Goal: Information Seeking & Learning: Learn about a topic

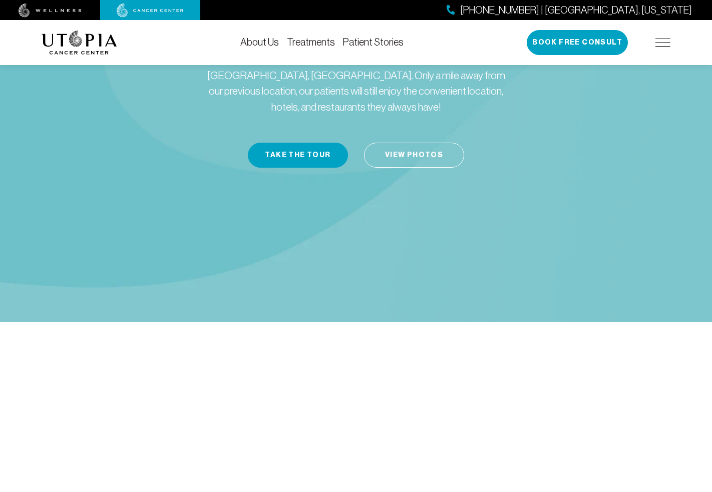
scroll to position [117, 0]
click at [403, 143] on link "View Photos" at bounding box center [414, 155] width 100 height 25
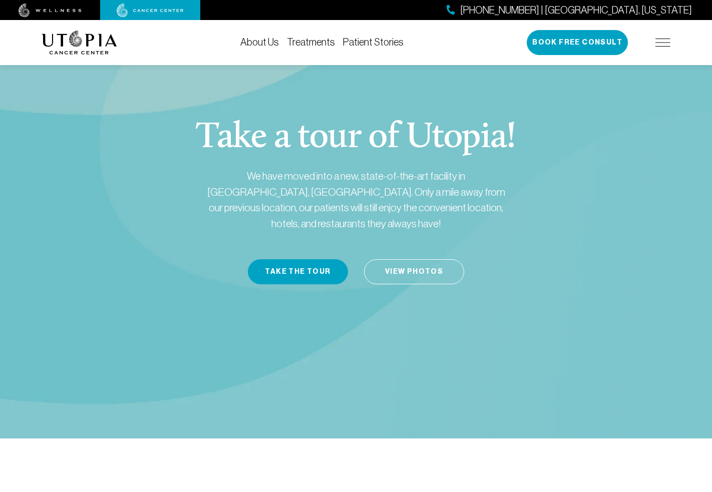
click at [271, 40] on link "About Us" at bounding box center [259, 42] width 39 height 11
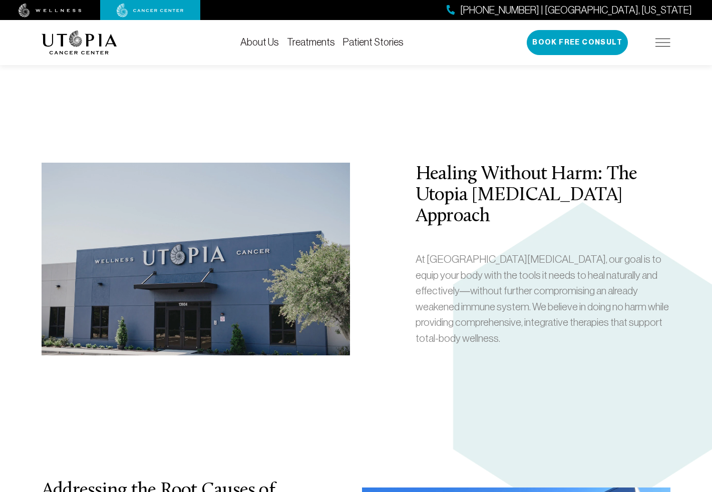
scroll to position [1514, 0]
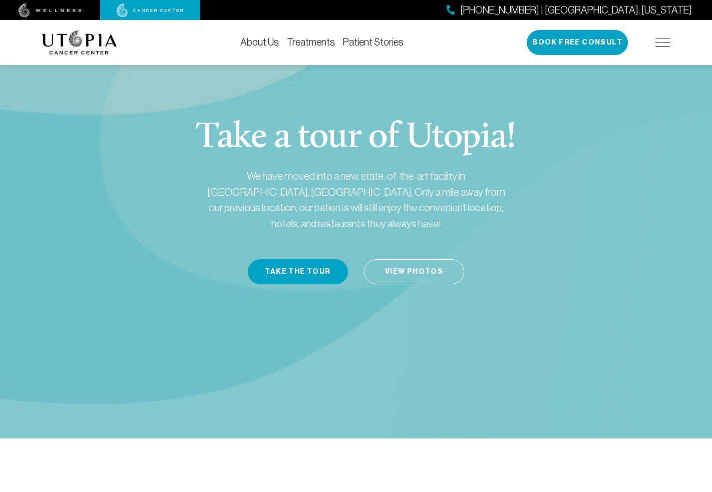
scroll to position [117, 0]
